Goal: Transaction & Acquisition: Purchase product/service

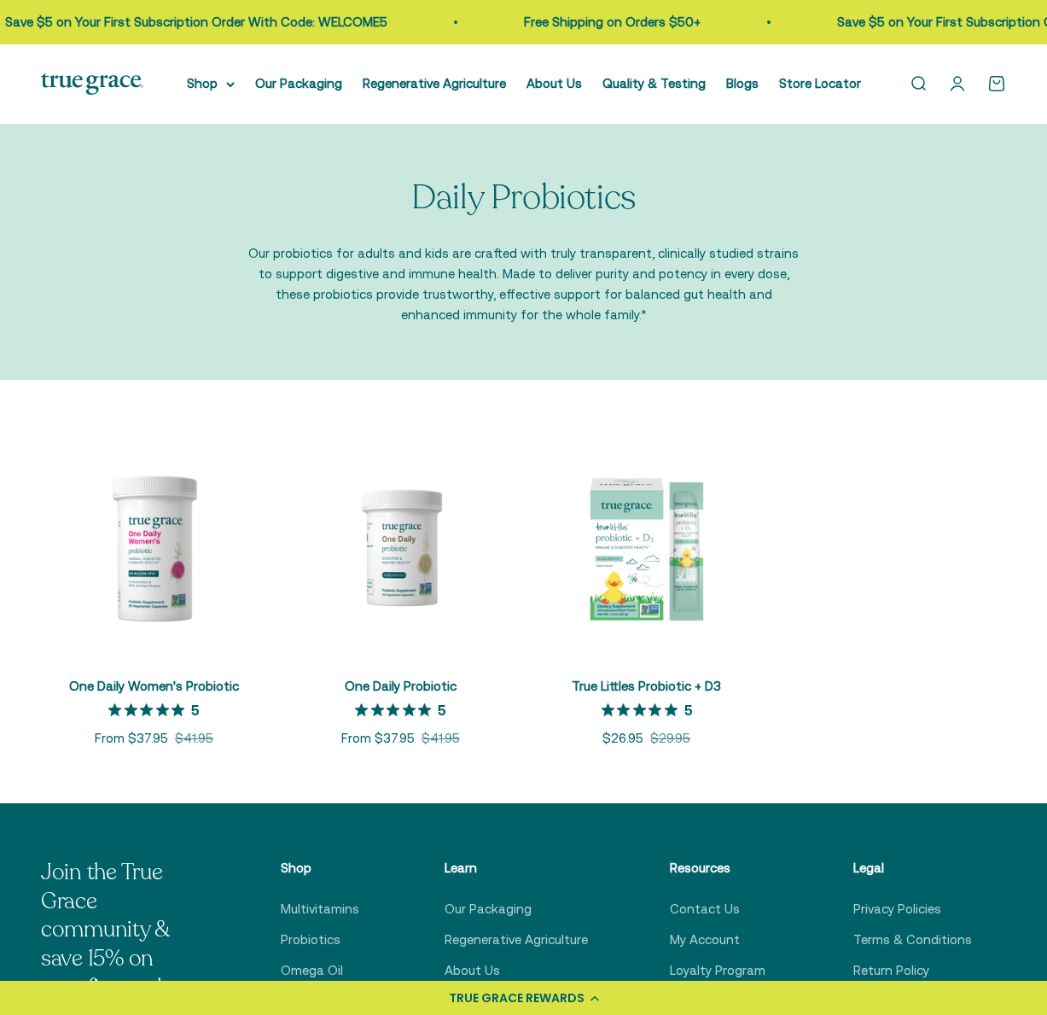
click at [75, 81] on img at bounding box center [92, 83] width 102 height 21
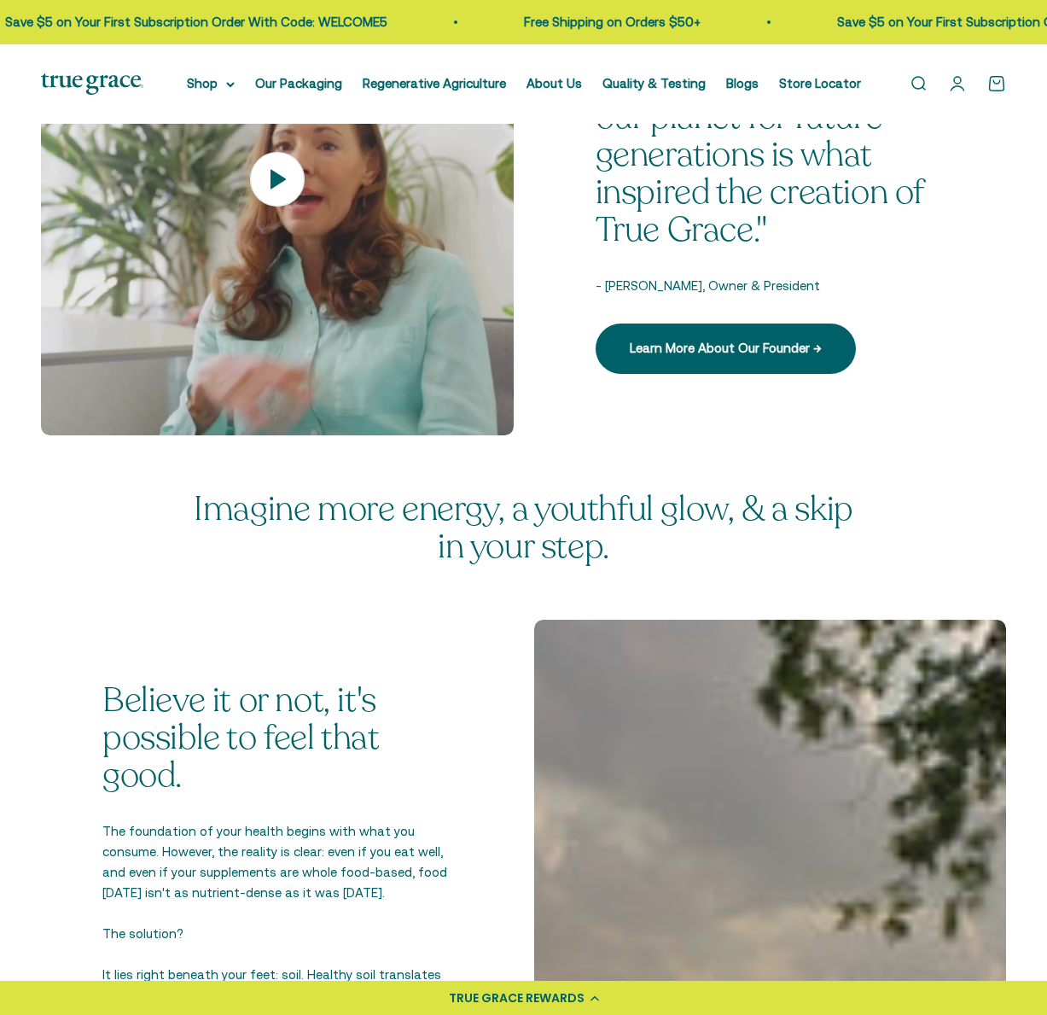
scroll to position [1367, 0]
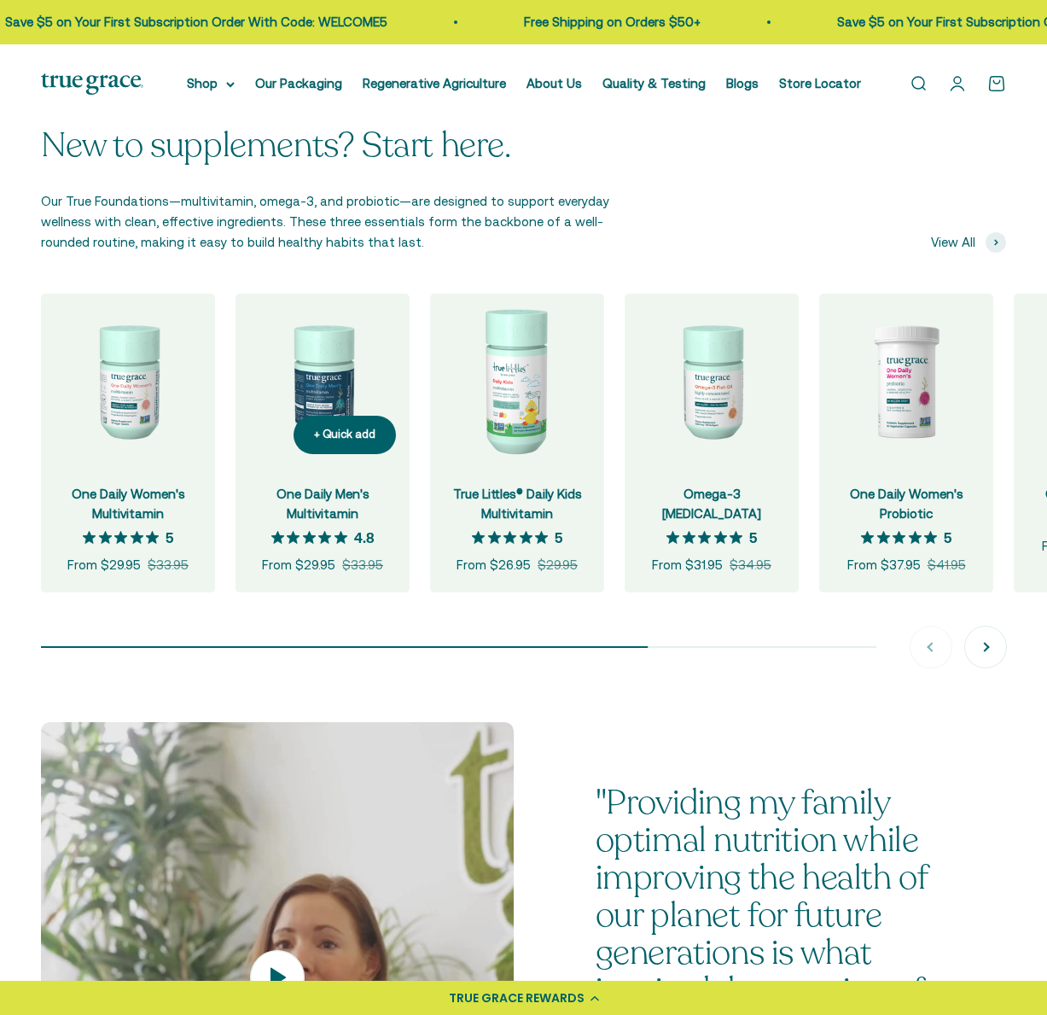
click at [322, 392] on img at bounding box center [323, 381] width 174 height 174
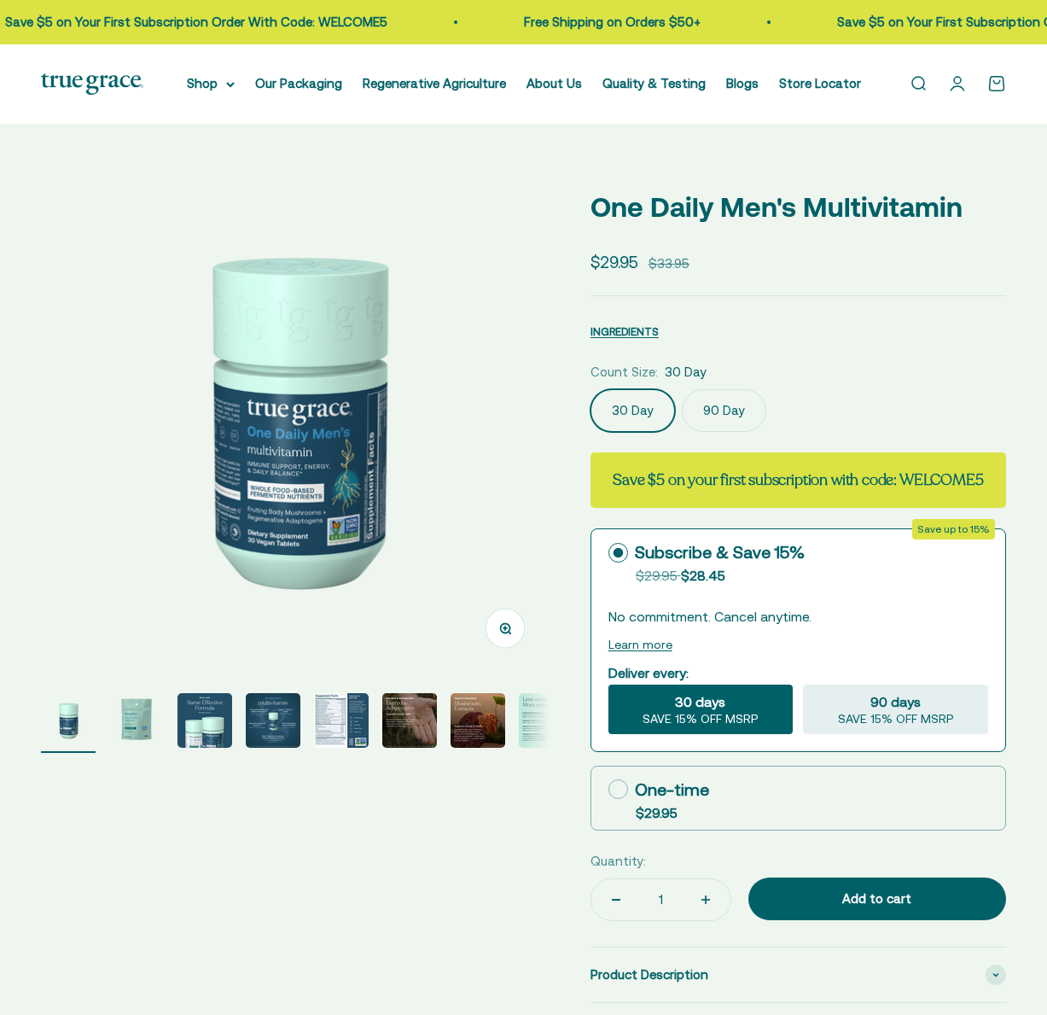
select select "3"
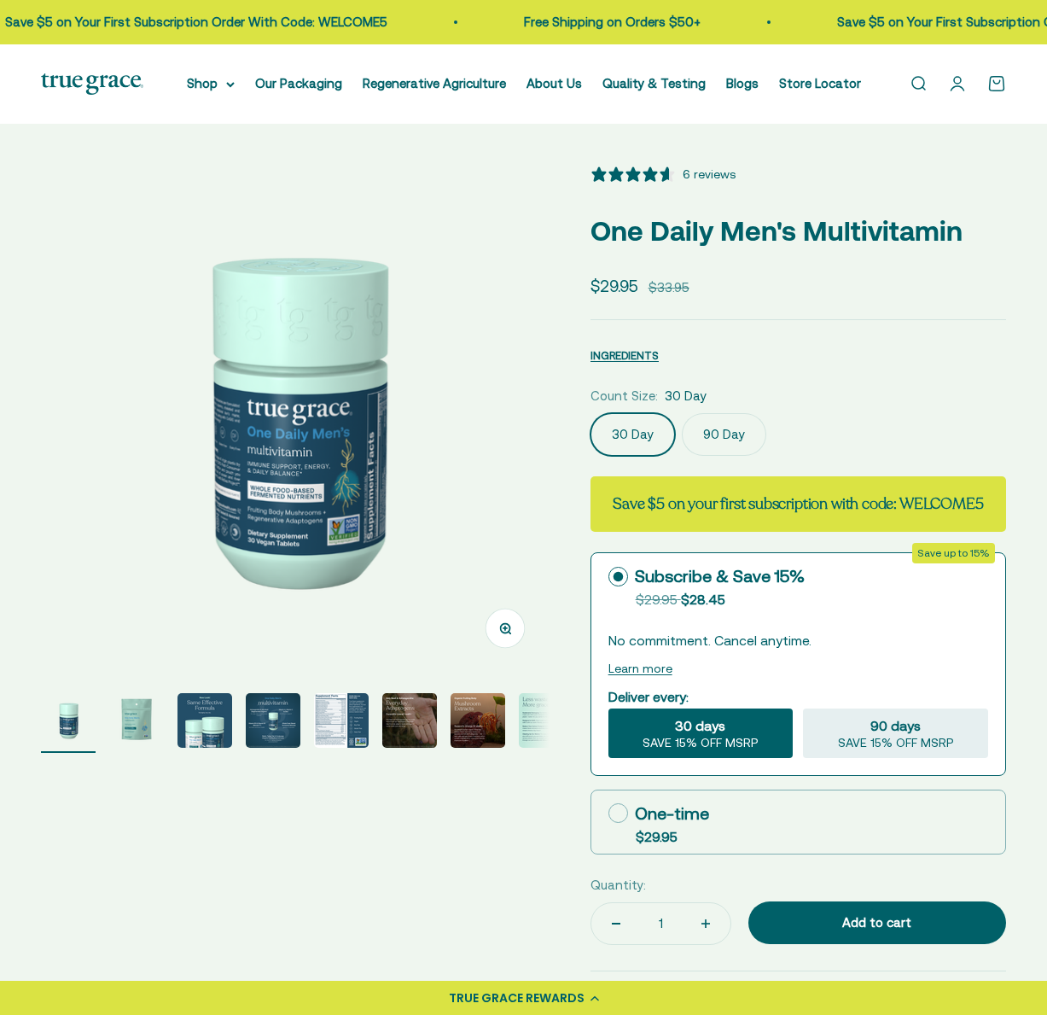
click at [84, 80] on img at bounding box center [92, 83] width 102 height 21
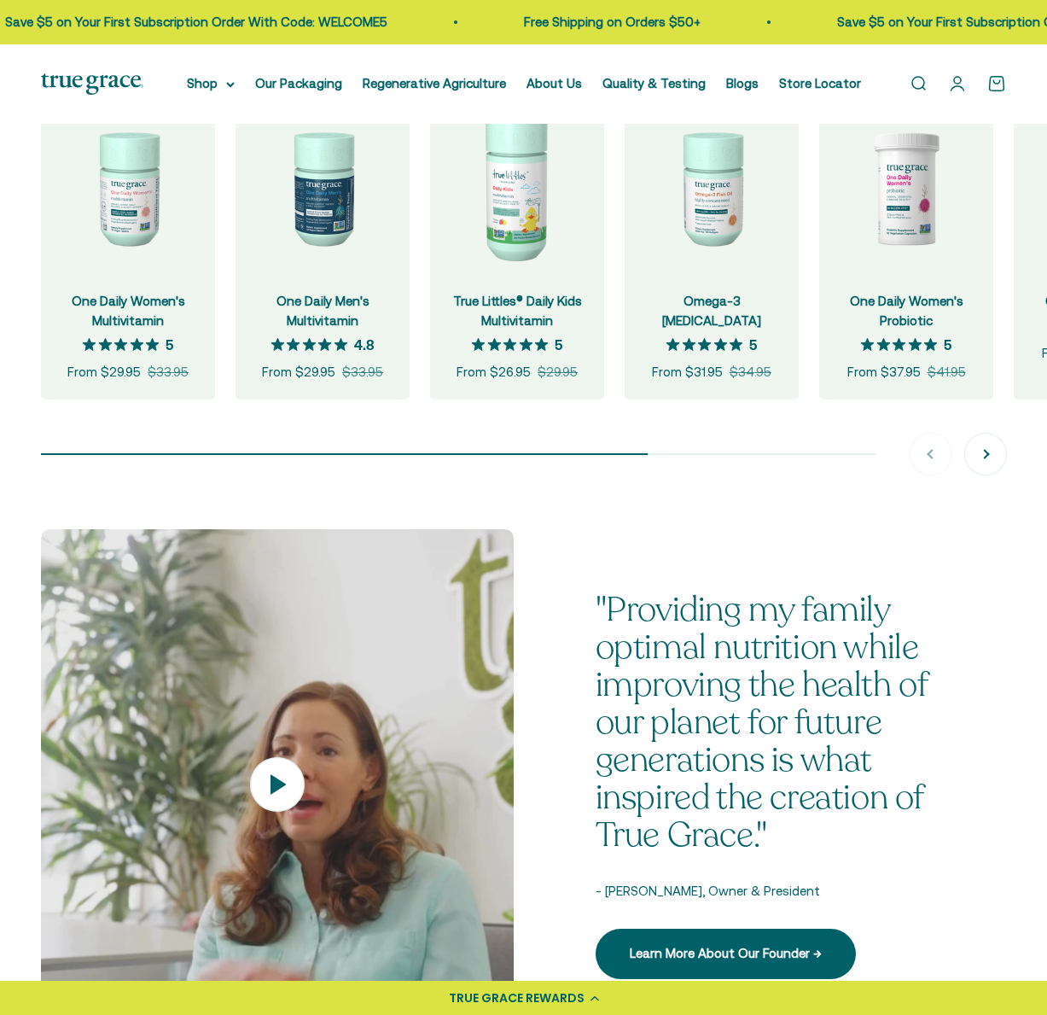
scroll to position [1559, 0]
click at [701, 187] on img at bounding box center [712, 189] width 174 height 174
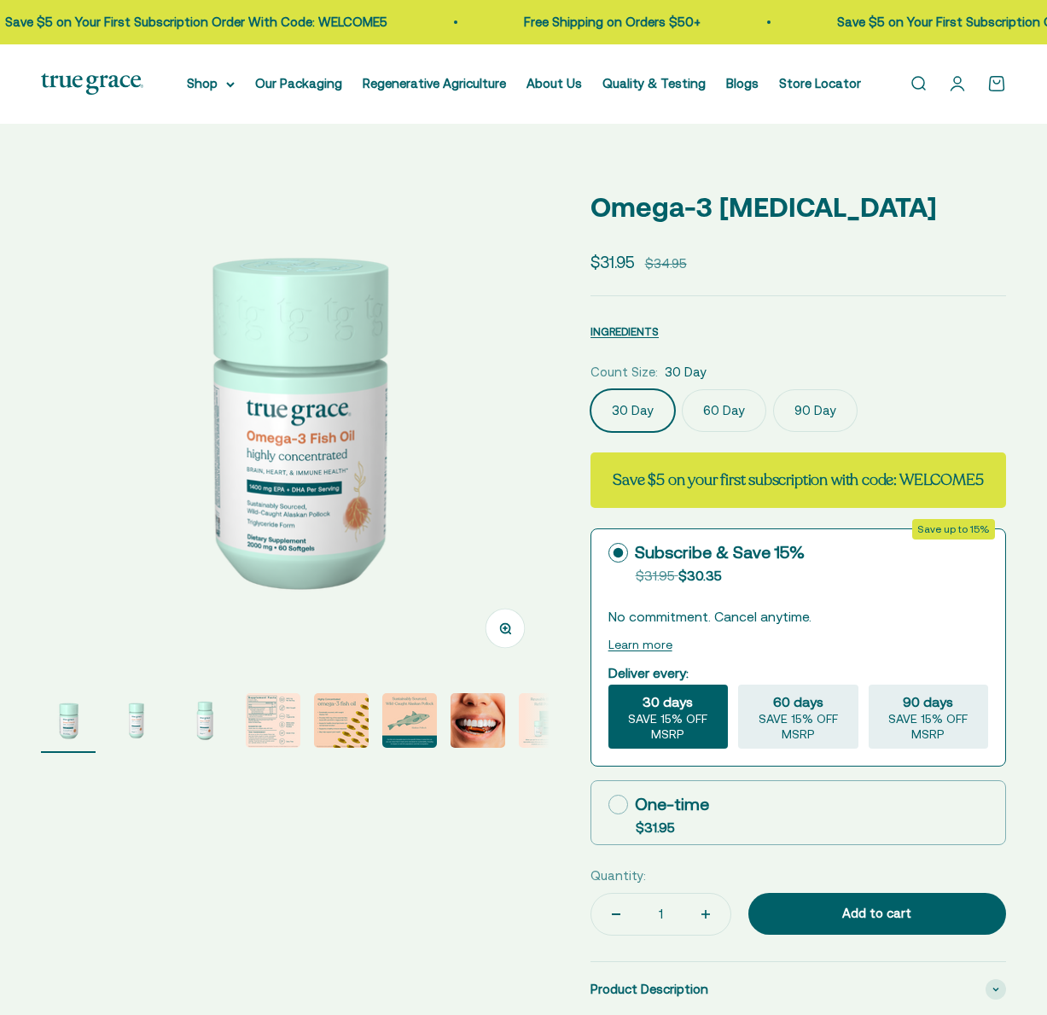
select select "3"
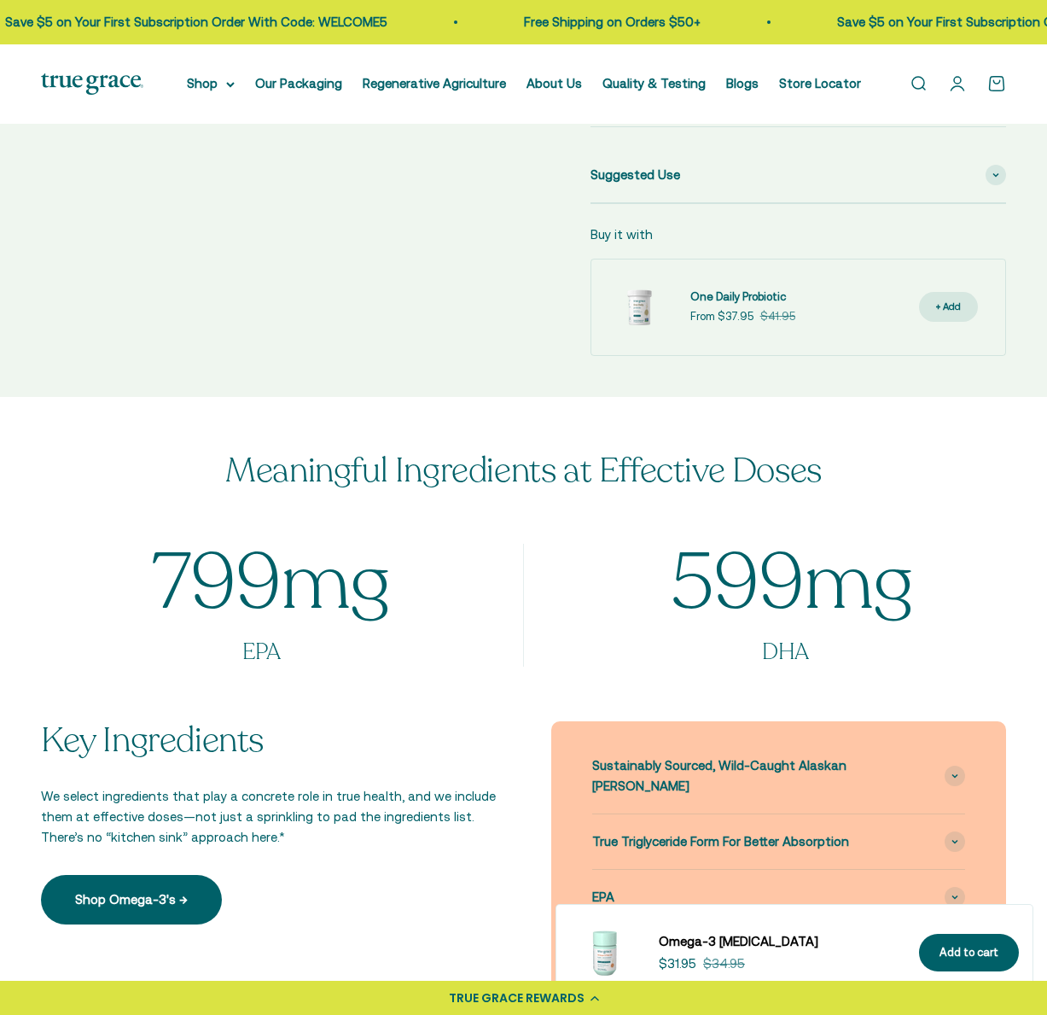
scroll to position [1340, 0]
